Goal: Information Seeking & Learning: Learn about a topic

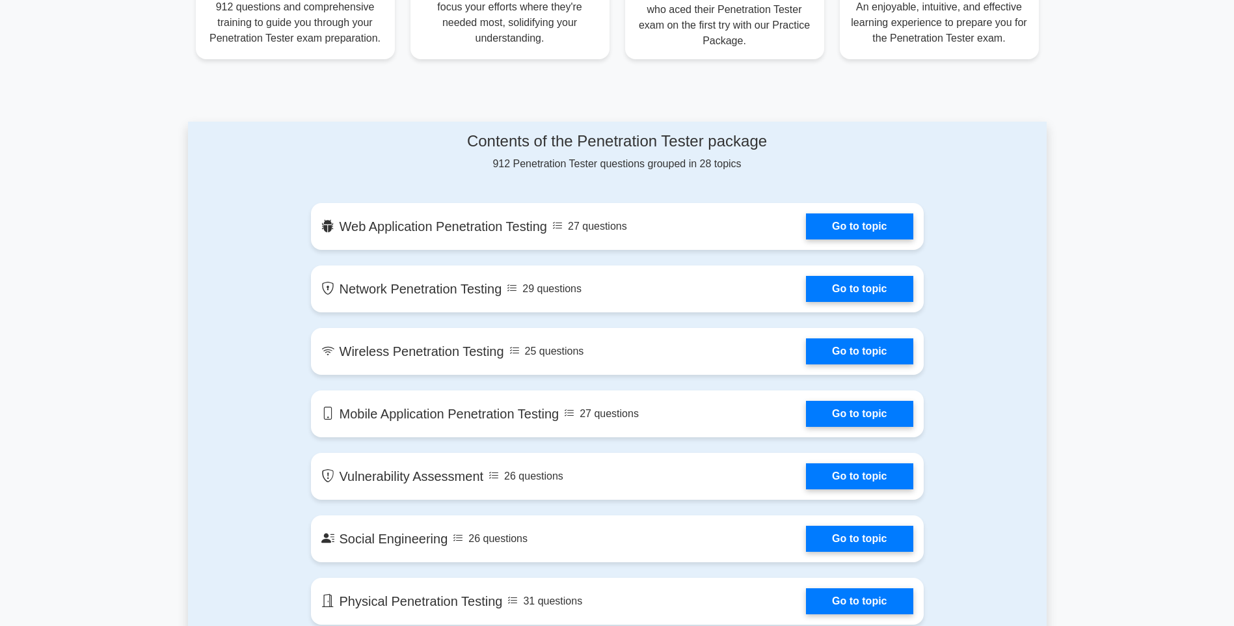
scroll to position [585, 0]
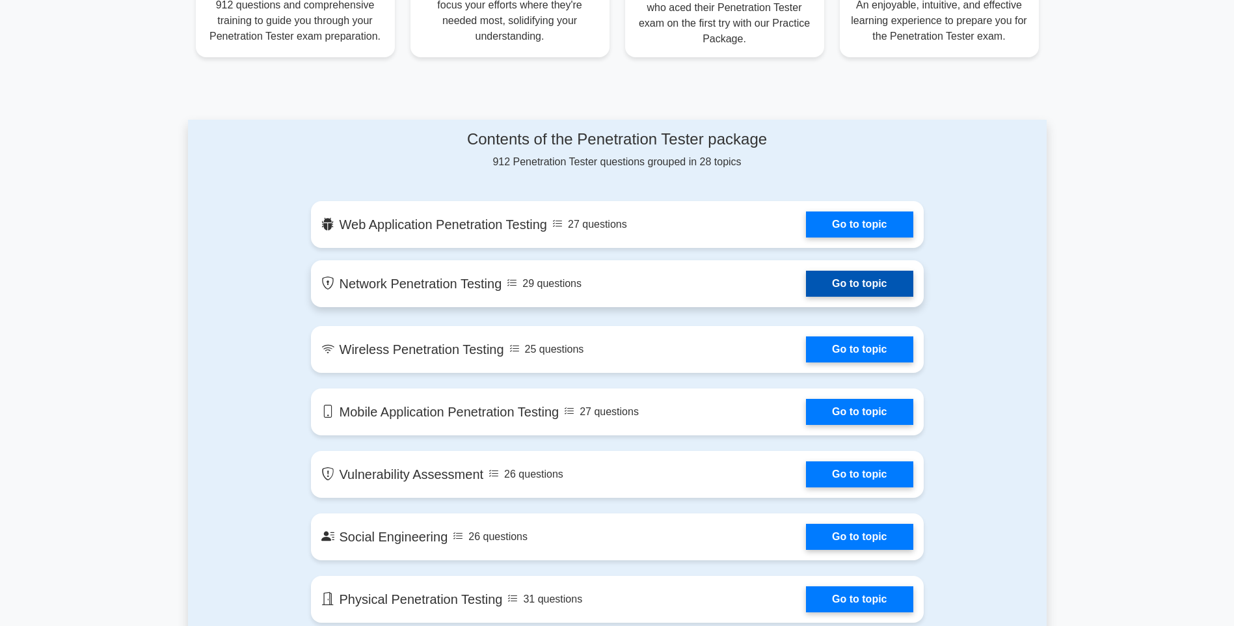
click at [886, 286] on link "Go to topic" at bounding box center [859, 284] width 107 height 26
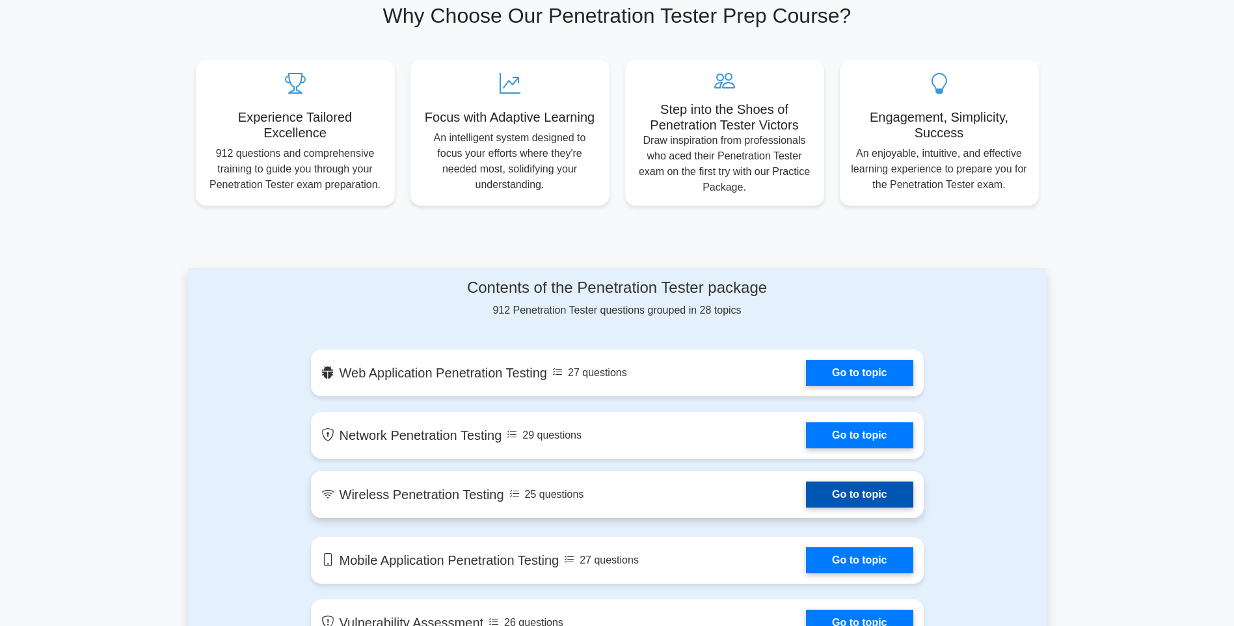
scroll to position [260, 0]
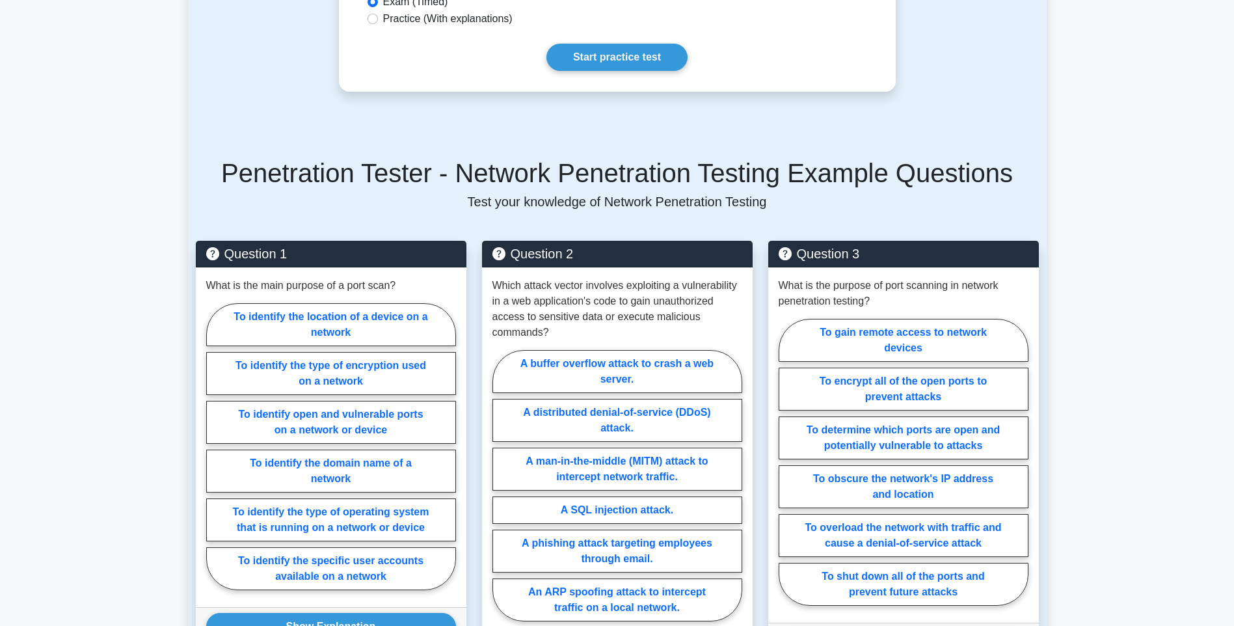
scroll to position [520, 0]
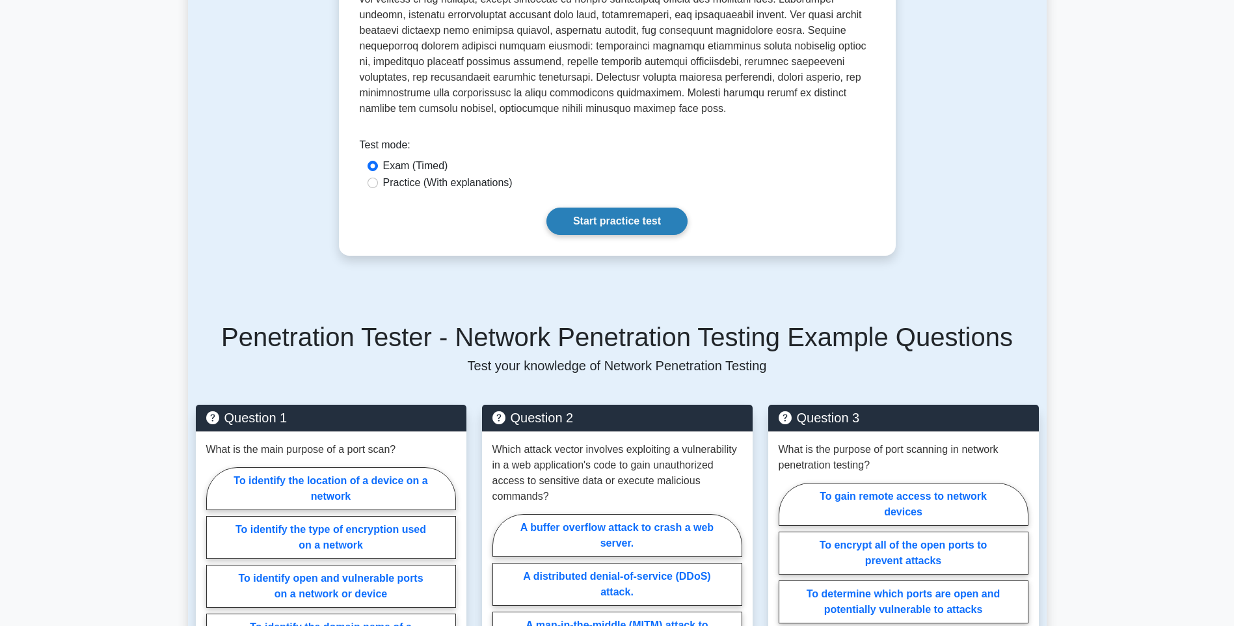
click at [617, 210] on link "Start practice test" at bounding box center [616, 220] width 141 height 27
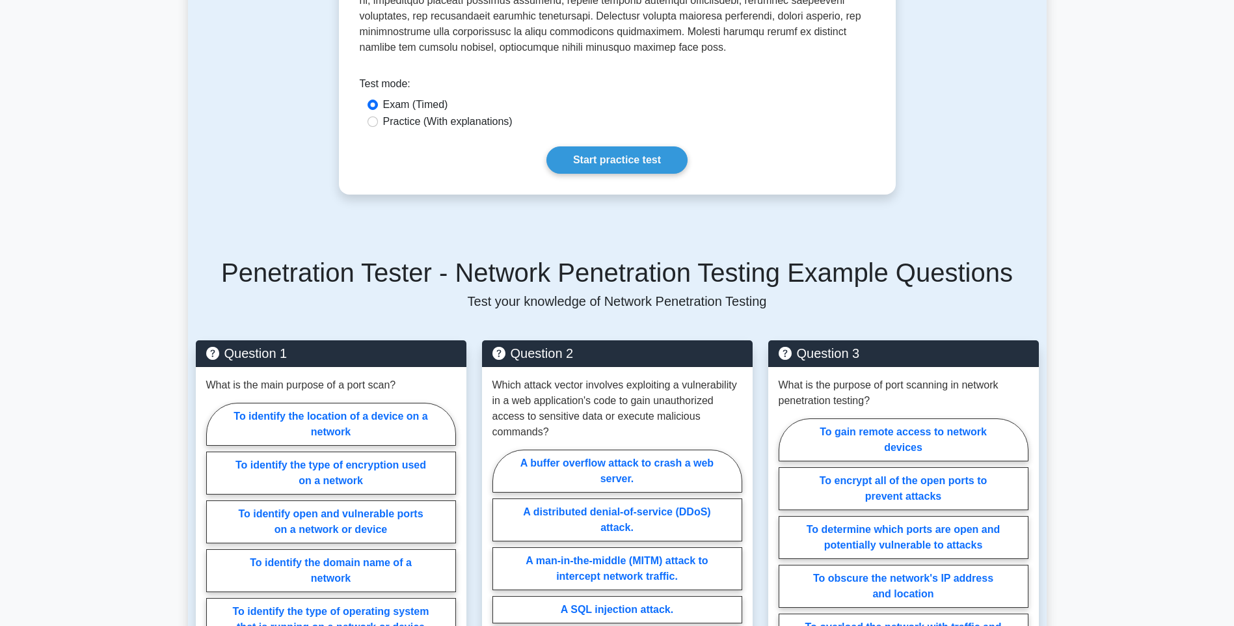
scroll to position [585, 0]
